Goal: Task Accomplishment & Management: Use online tool/utility

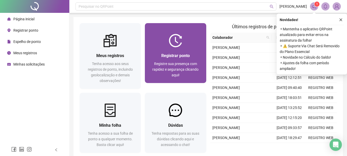
click at [183, 66] on div "Registre sua presença com rapidez e segurança clicando aqui!" at bounding box center [175, 69] width 49 height 17
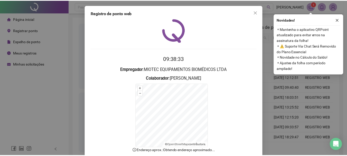
scroll to position [32, 0]
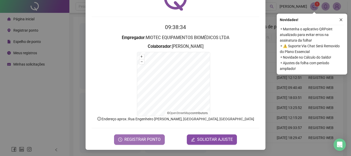
click at [143, 135] on button "REGISTRAR PONTO" at bounding box center [139, 139] width 51 height 10
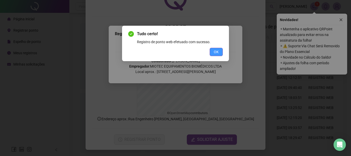
click at [216, 50] on span "OK" at bounding box center [216, 52] width 5 height 6
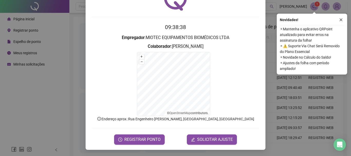
click at [73, 56] on div "Registro de ponto web 09:38:38 Empregador : MIOTEC EQUIPAMENTOS BIOMÉDICOS LTDA…" at bounding box center [175, 78] width 351 height 156
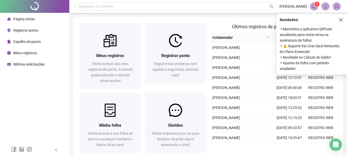
drag, startPoint x: 339, startPoint y: 21, endPoint x: 331, endPoint y: 20, distance: 8.0
click at [339, 20] on icon "close" at bounding box center [341, 20] width 4 height 4
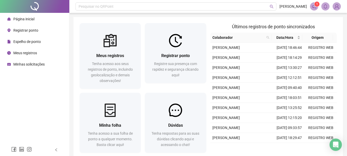
click at [22, 42] on span "Espelho de ponto" at bounding box center [26, 42] width 27 height 4
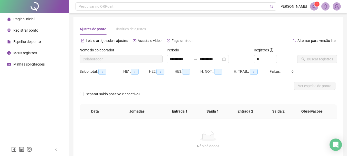
click at [25, 19] on span "Página inicial" at bounding box center [23, 19] width 21 height 4
